Goal: Information Seeking & Learning: Learn about a topic

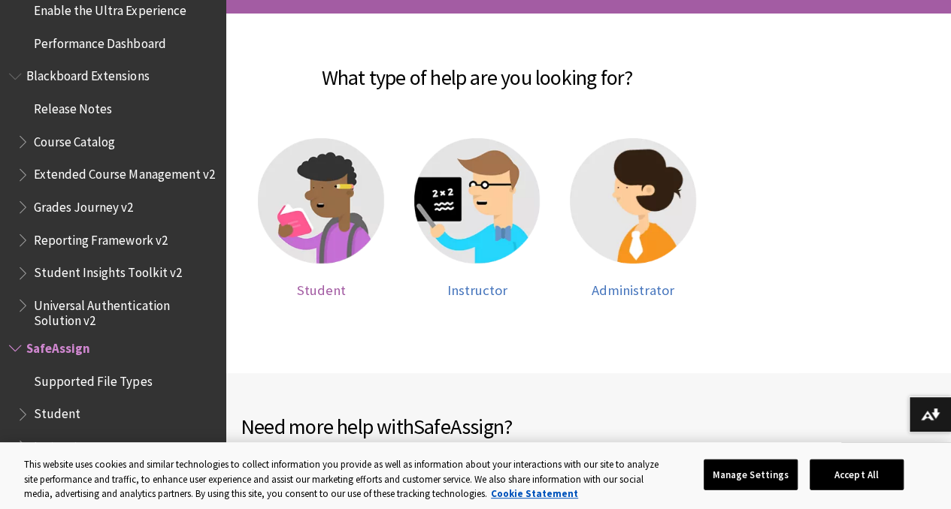
click at [358, 189] on img at bounding box center [321, 201] width 126 height 126
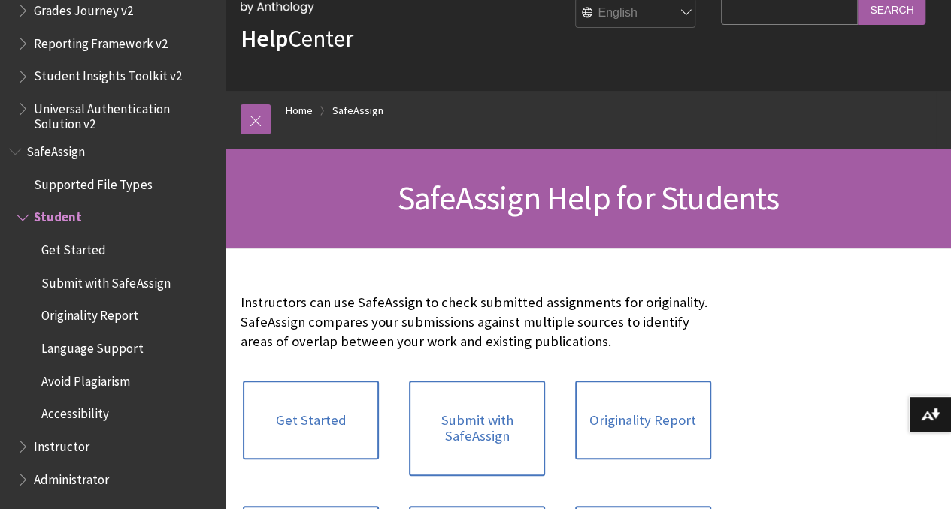
scroll to position [225, 0]
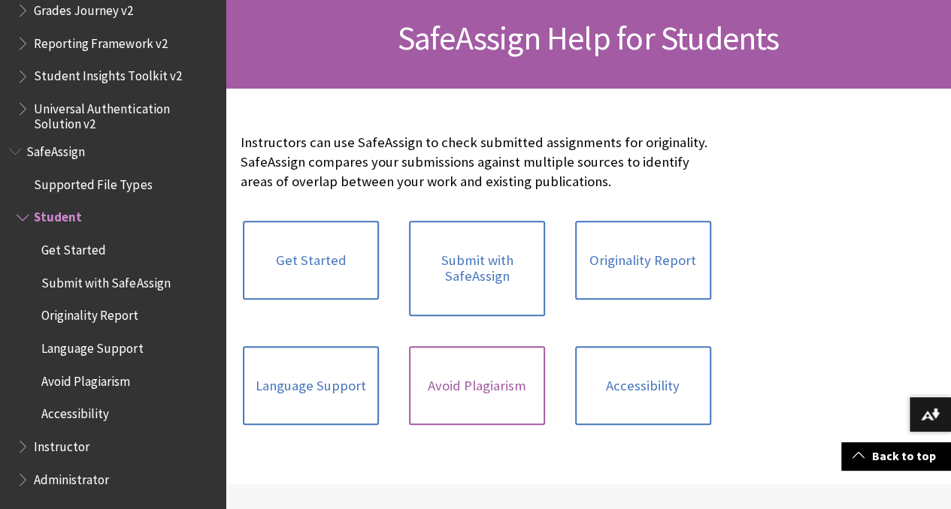
click at [436, 388] on link "Avoid Plagiarism" at bounding box center [477, 386] width 136 height 80
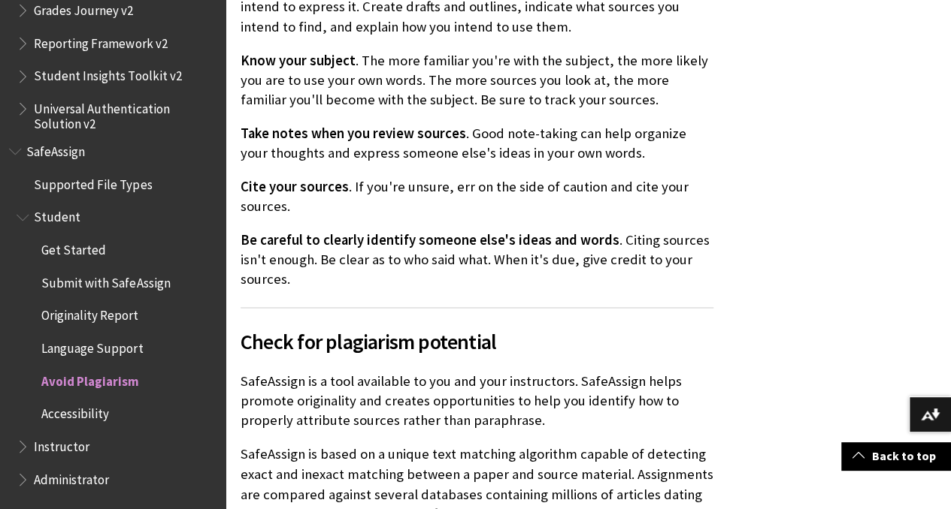
scroll to position [977, 0]
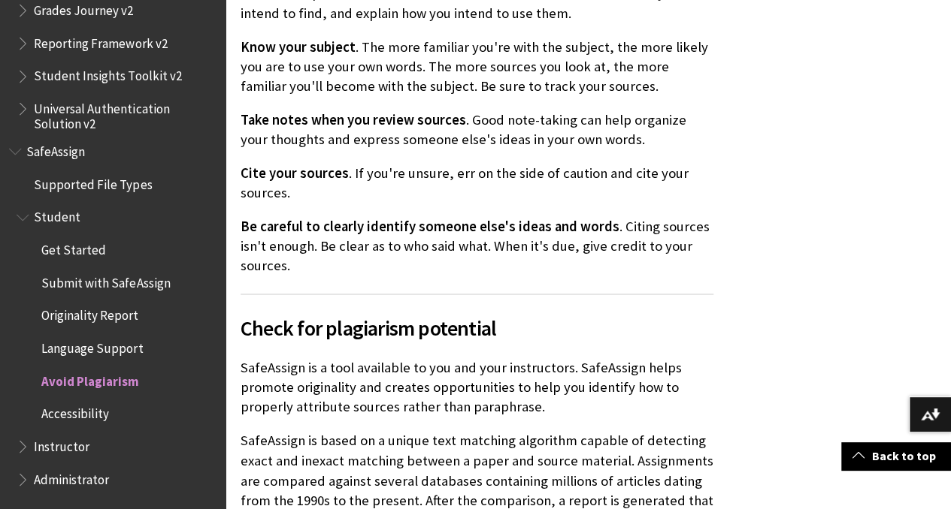
click at [716, 273] on div "Plagiarism is a serious offense with serious consequences. [PERSON_NAME] defini…" at bounding box center [476, 58] width 503 height 1443
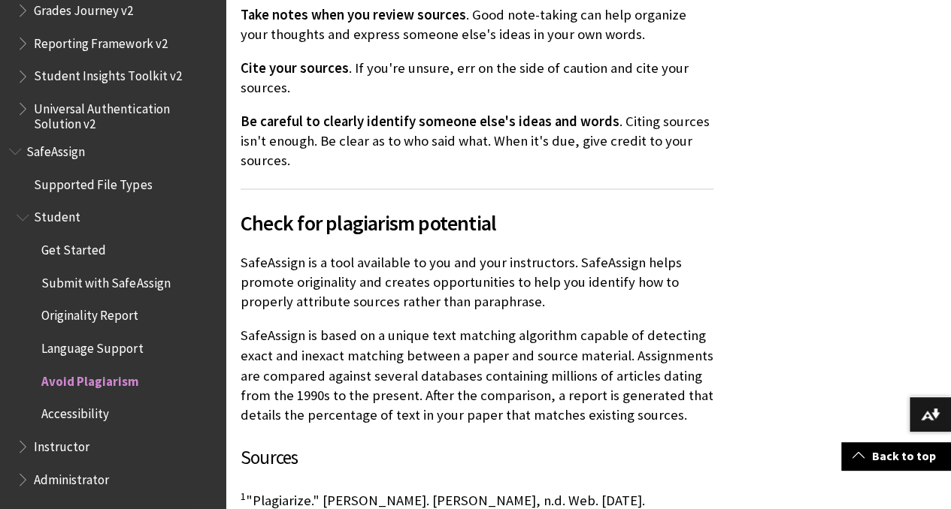
scroll to position [1202, 0]
